Goal: Task Accomplishment & Management: Use online tool/utility

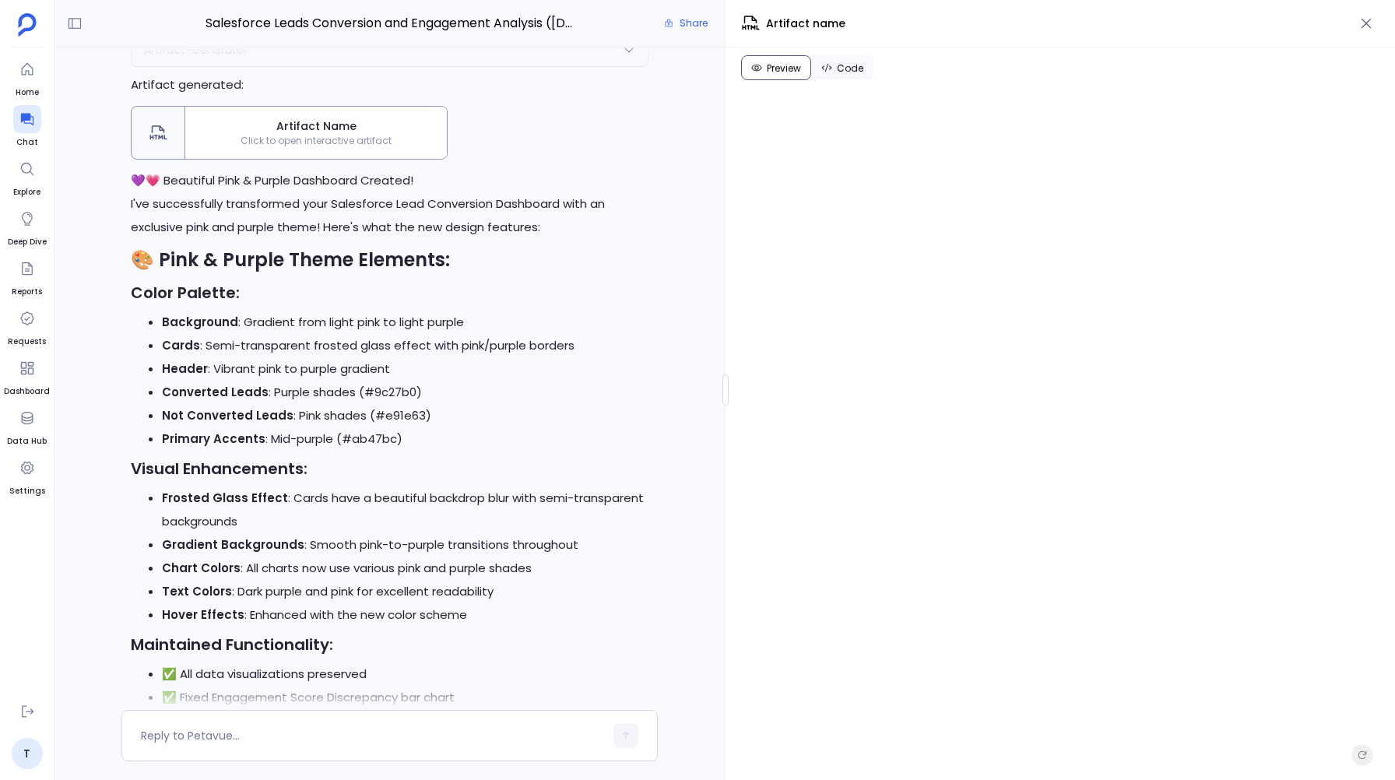
scroll to position [9448, 0]
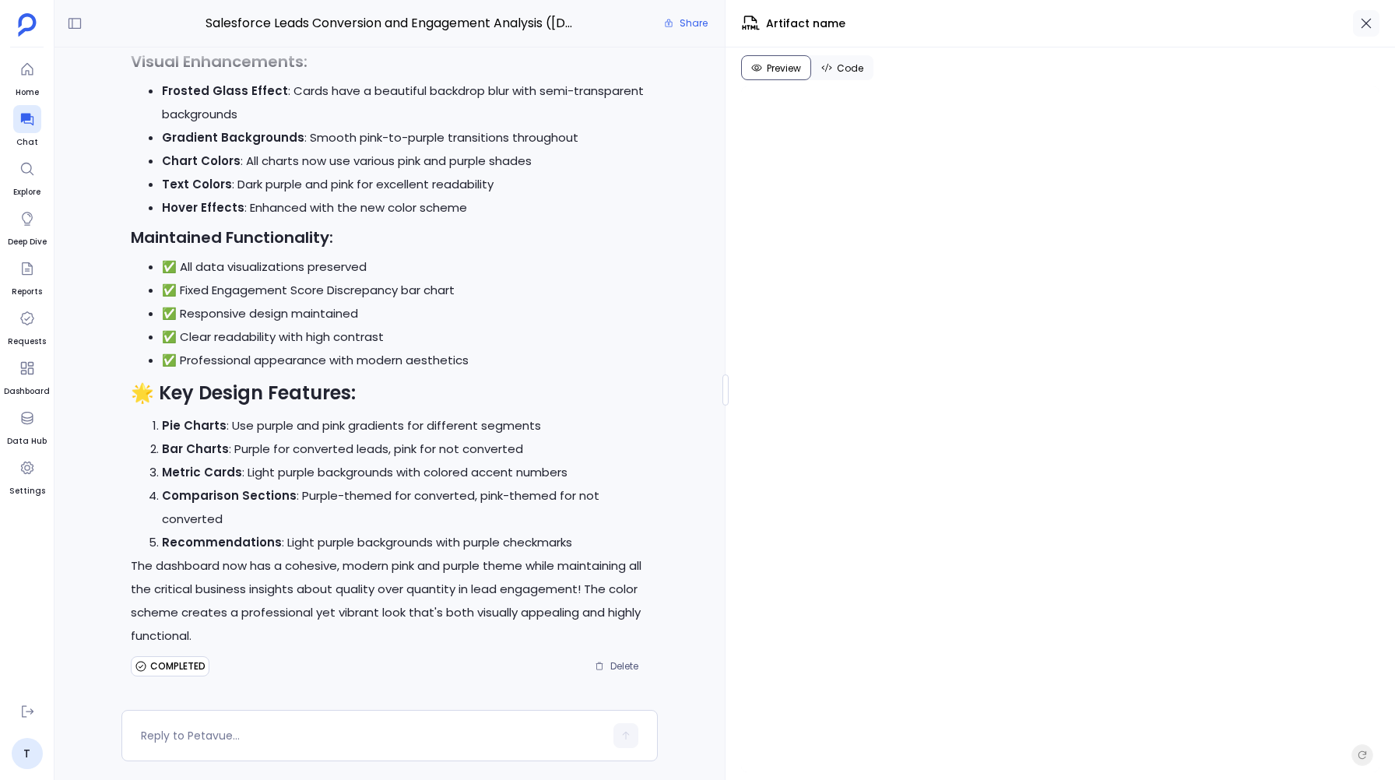
click at [1368, 17] on icon "button" at bounding box center [1366, 24] width 16 height 16
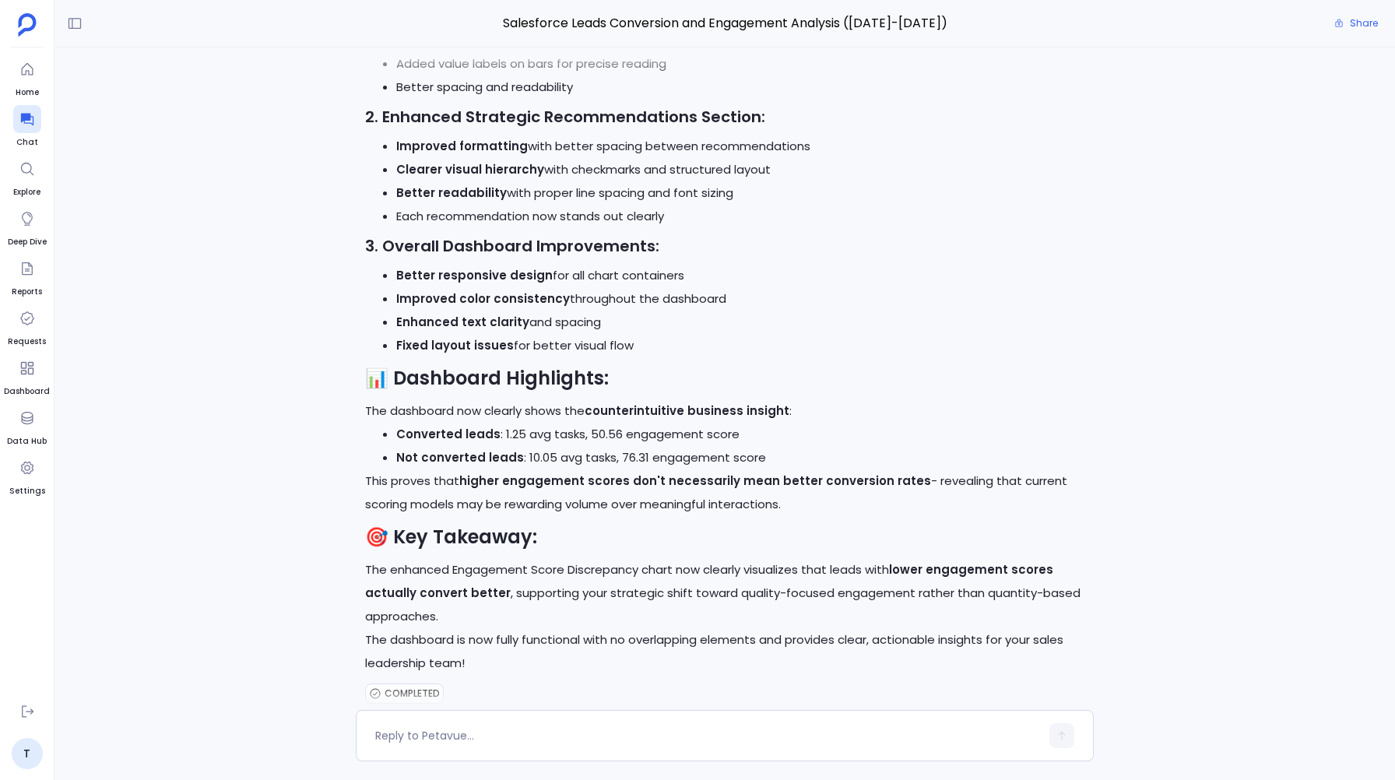
scroll to position [7221, 0]
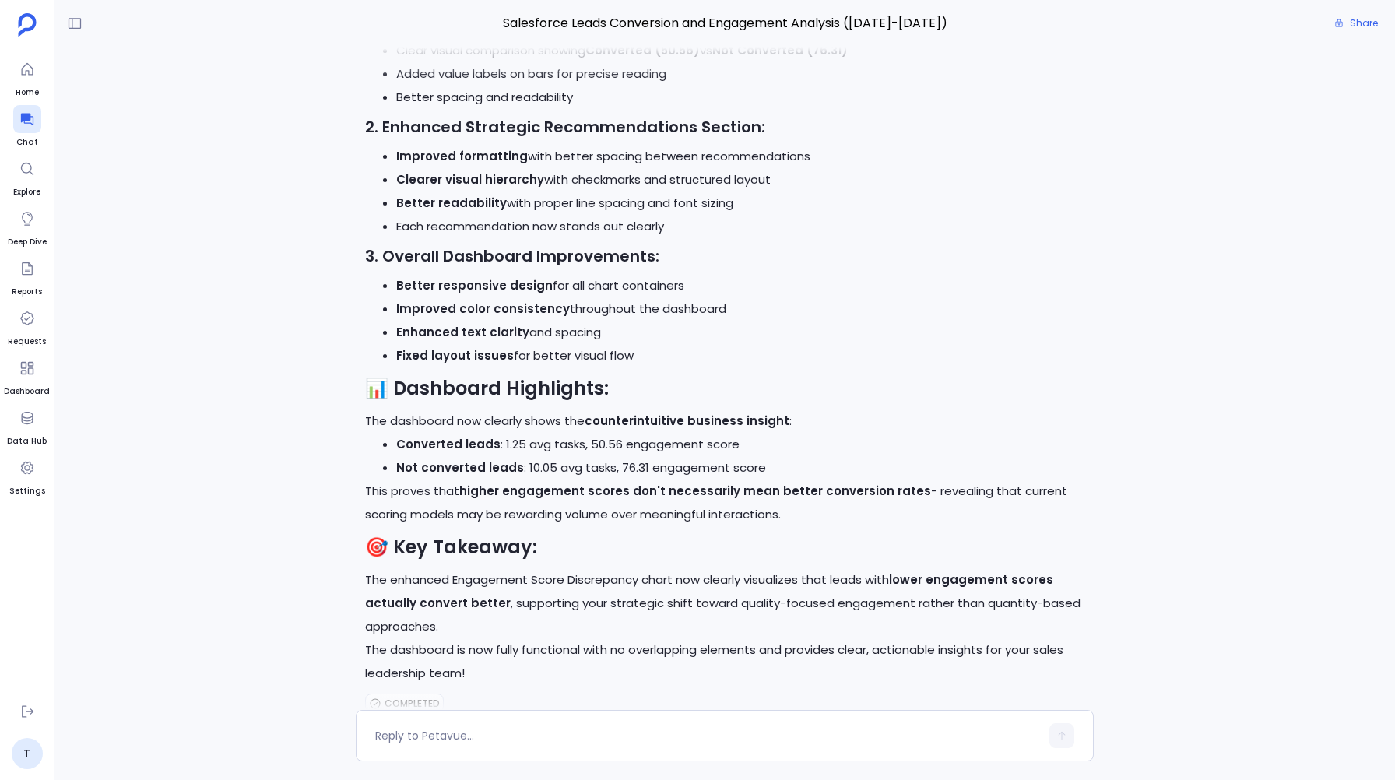
click at [262, 191] on div "T I want an analysis on Salesforce Leads that have converted to Salesforce Cont…" at bounding box center [724, 378] width 1340 height 662
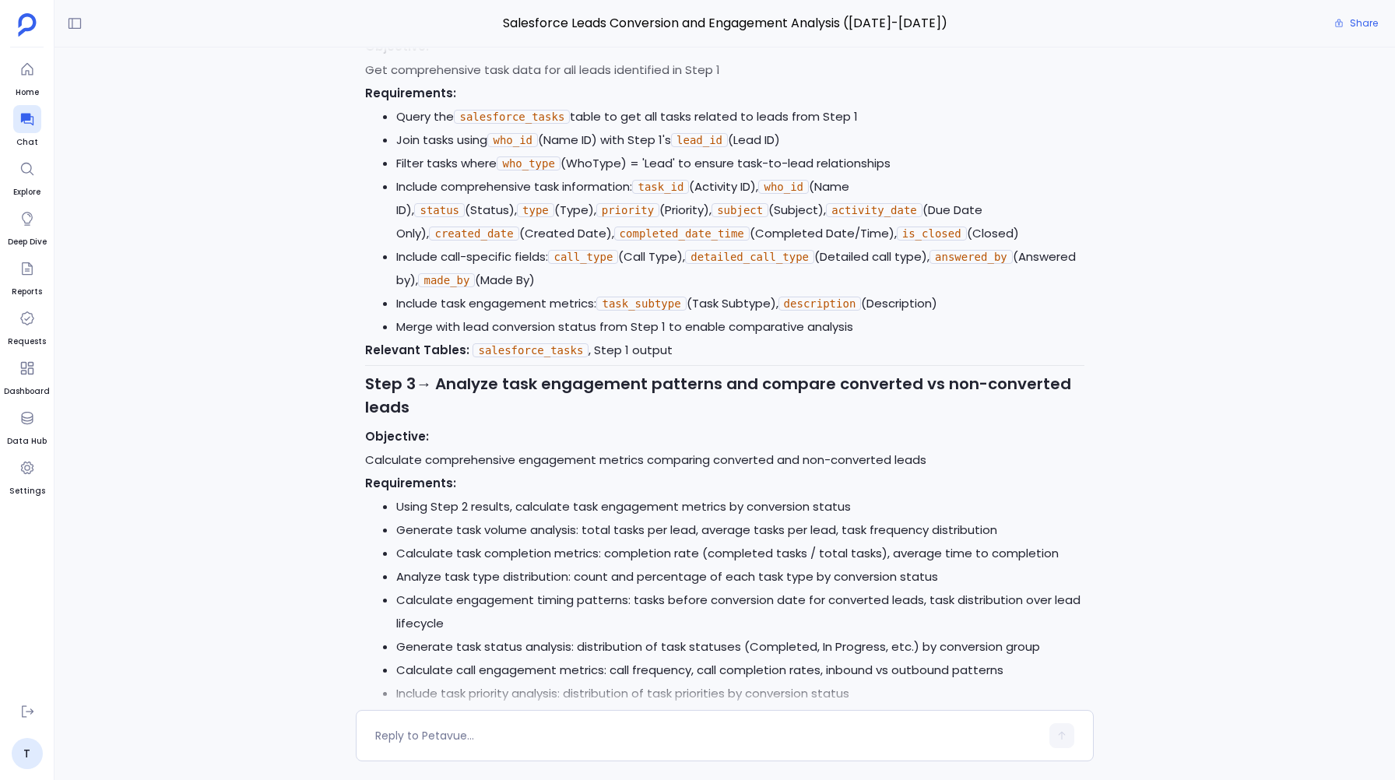
scroll to position [0, 0]
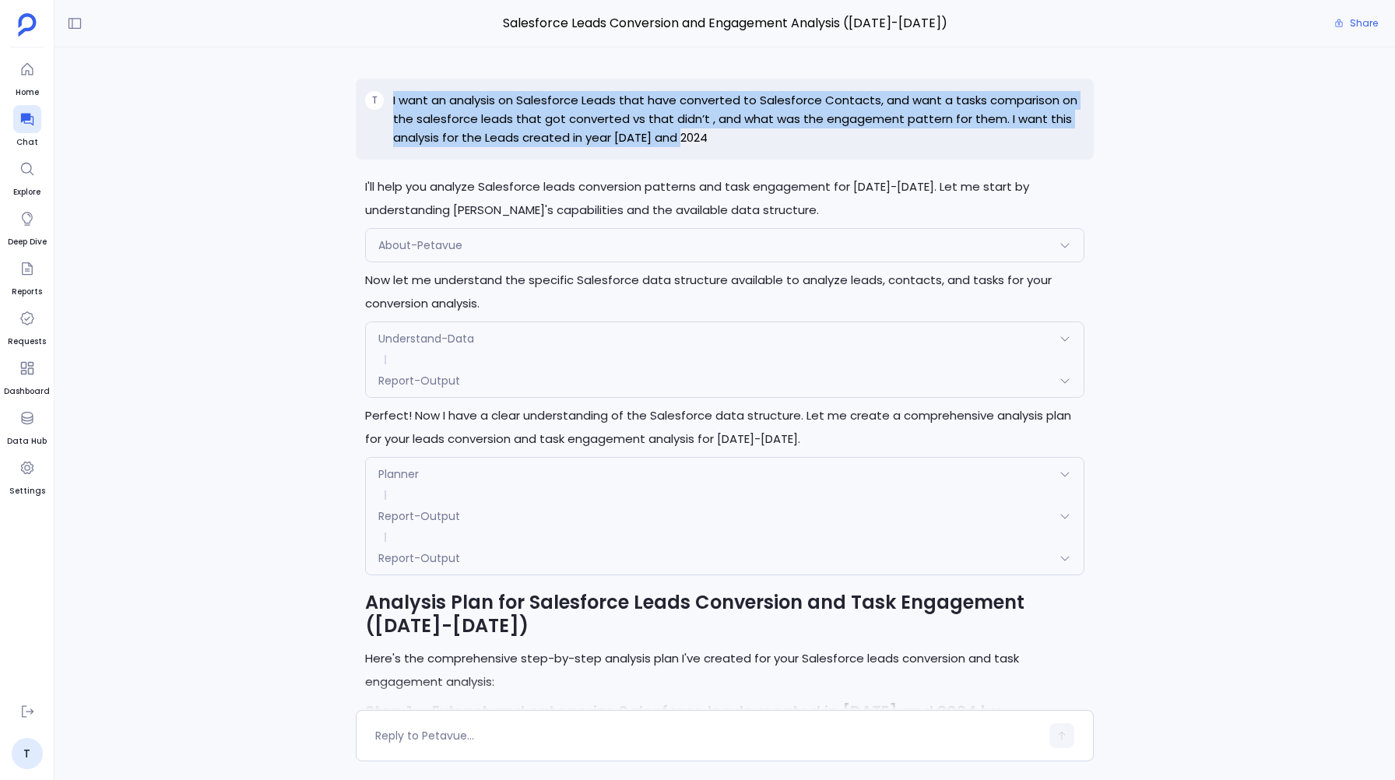
drag, startPoint x: 391, startPoint y: 99, endPoint x: 687, endPoint y: 130, distance: 297.4
click at [687, 130] on div "T I want an analysis on Salesforce Leads that have converted to Salesforce Cont…" at bounding box center [724, 119] width 737 height 81
click at [700, 137] on p "I want an analysis on Salesforce Leads that have converted to Salesforce Contac…" at bounding box center [738, 119] width 690 height 56
copy p "I want an analysis on Salesforce Leads that have converted to Salesforce Contac…"
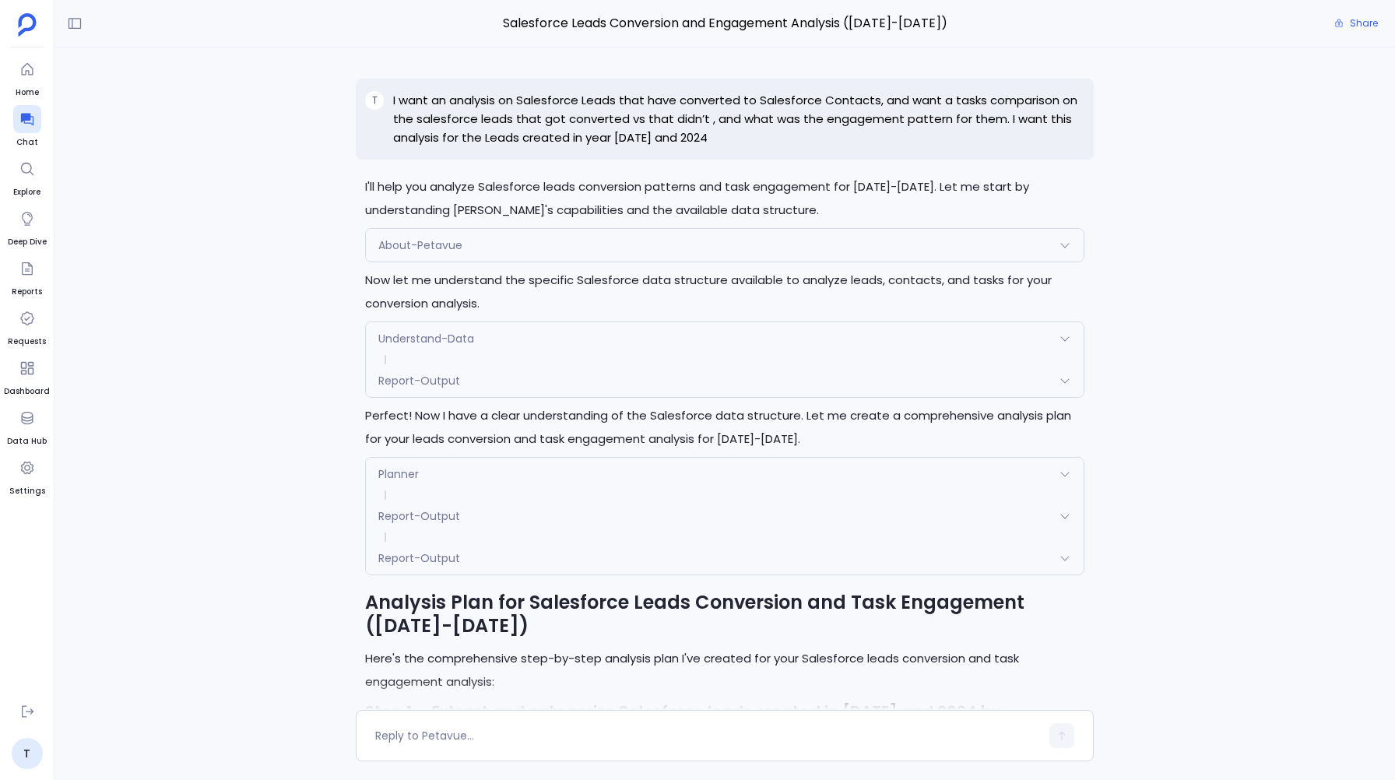
click at [245, 263] on div "T I want an analysis on Salesforce Leads that have converted to Salesforce Cont…" at bounding box center [724, 378] width 1340 height 662
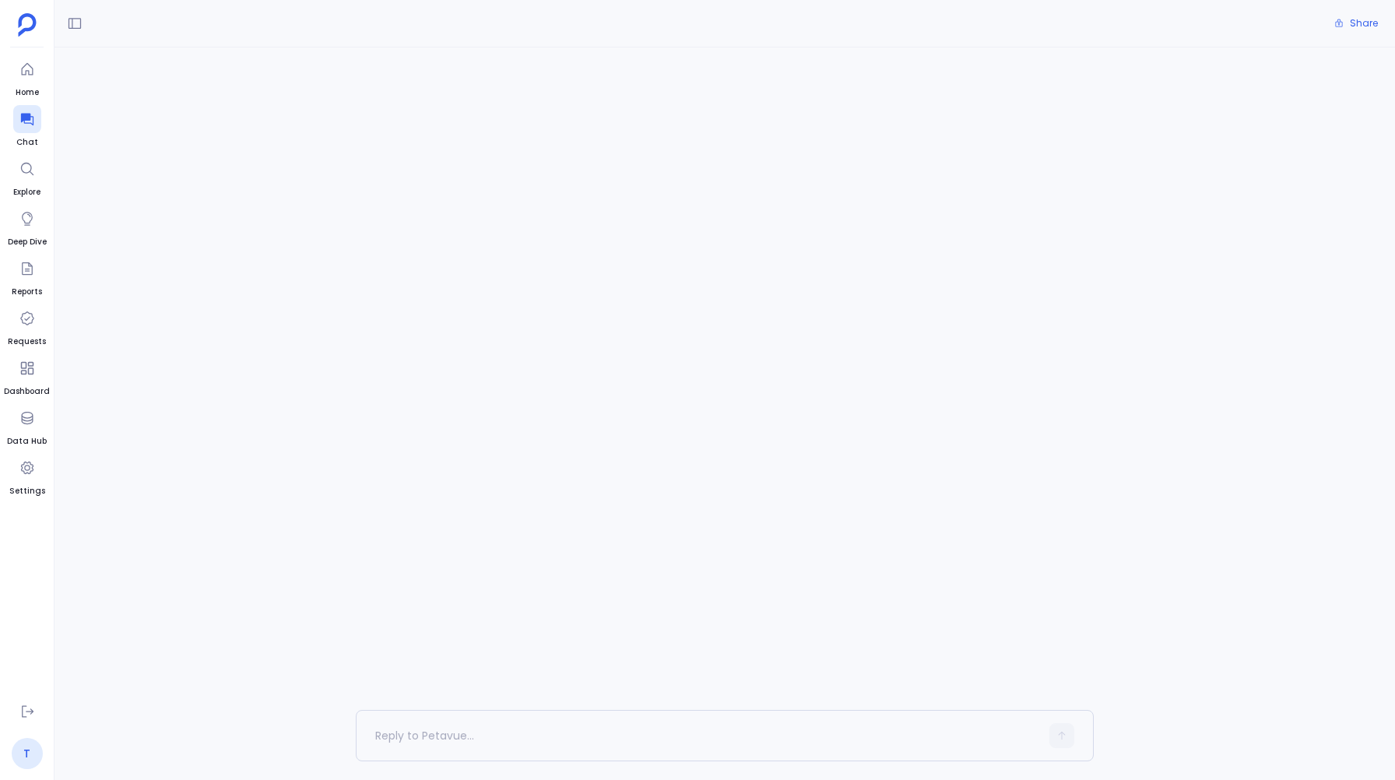
click at [16, 755] on link "T" at bounding box center [27, 753] width 31 height 31
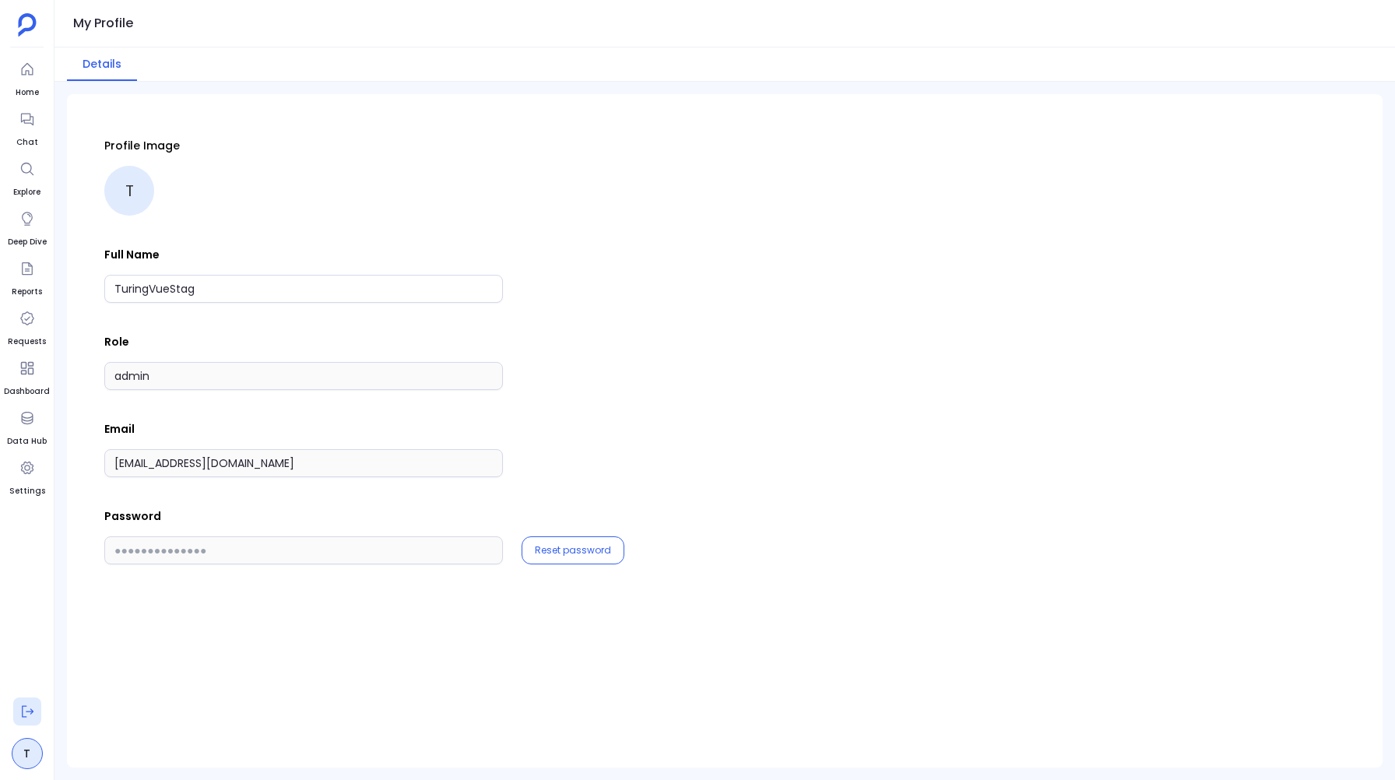
click at [24, 703] on button at bounding box center [27, 711] width 28 height 28
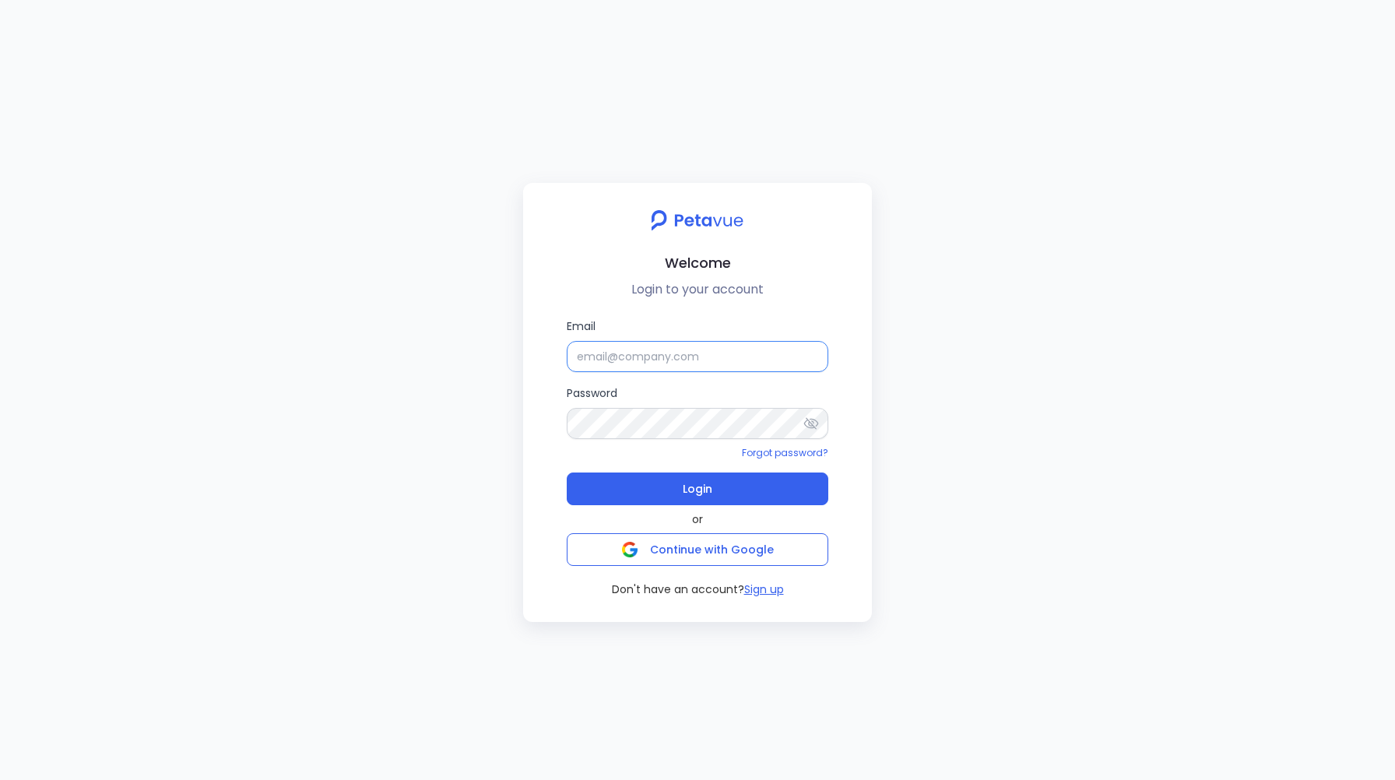
click at [634, 353] on input "Email" at bounding box center [698, 356] width 262 height 31
type input "[PERSON_NAME][EMAIL_ADDRESS][PERSON_NAME][DOMAIN_NAME]"
click at [767, 491] on button "Login" at bounding box center [698, 488] width 262 height 33
